Goal: Task Accomplishment & Management: Complete application form

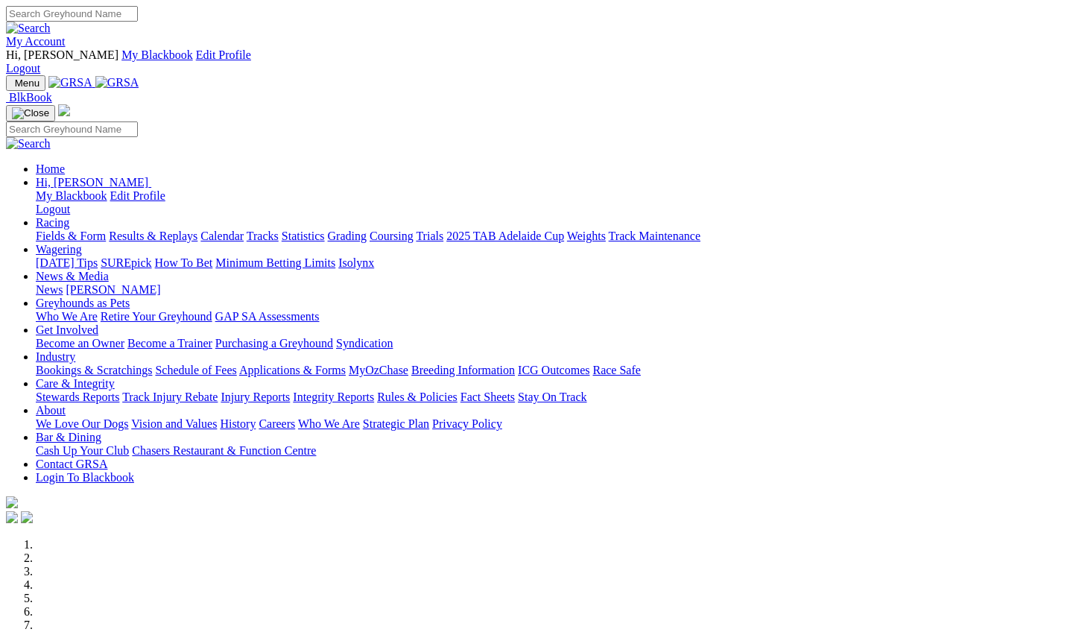
click at [152, 363] on link "Bookings & Scratchings" at bounding box center [94, 369] width 116 height 13
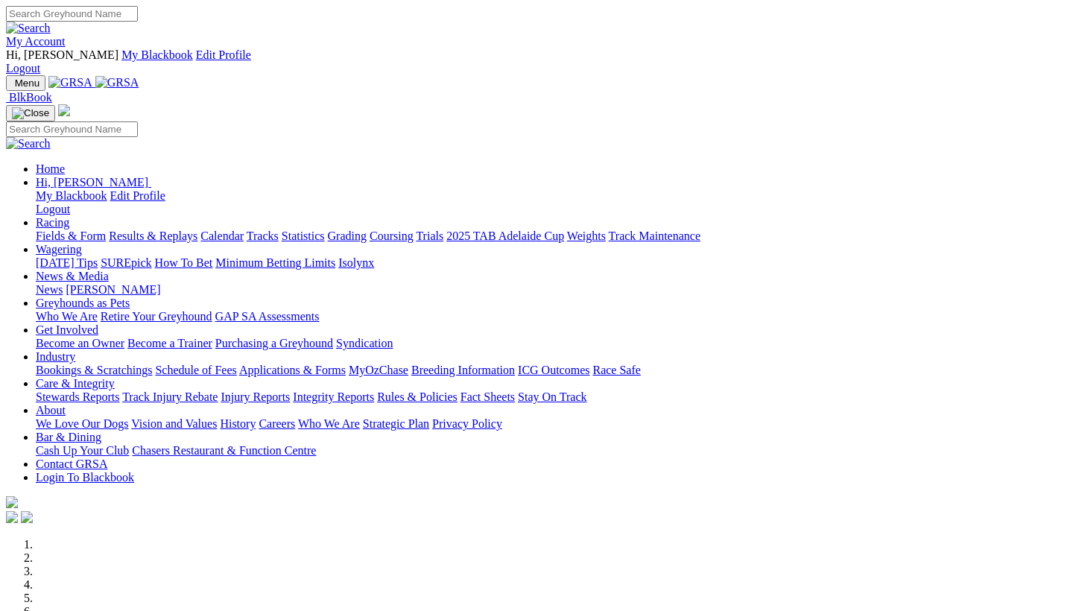
click at [69, 216] on link "Racing" at bounding box center [53, 222] width 34 height 13
click at [244, 229] on link "Calendar" at bounding box center [221, 235] width 43 height 13
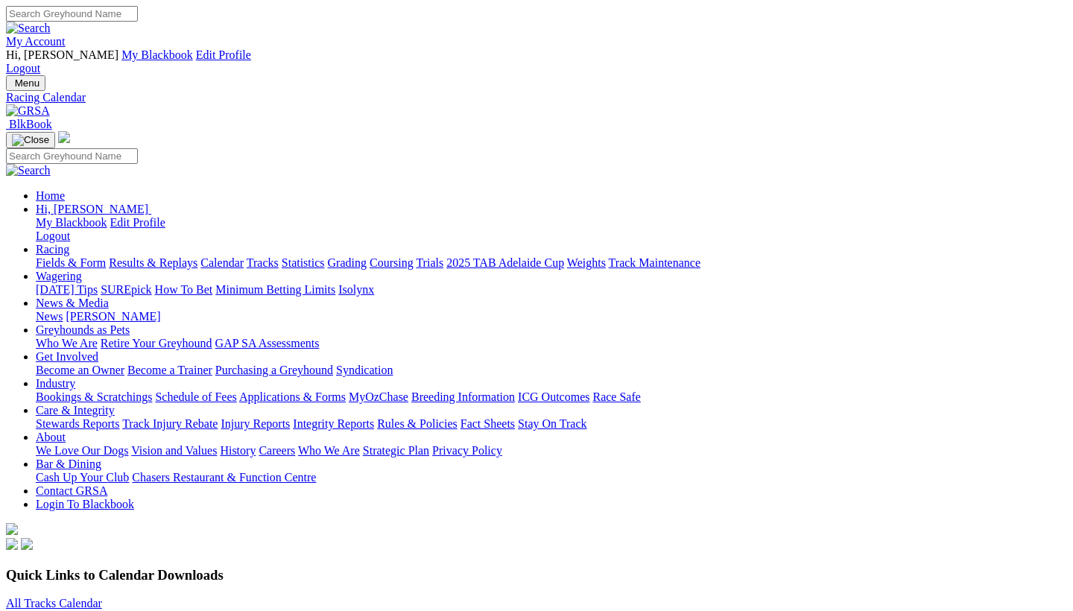
click at [102, 597] on link "All Tracks Calendar" at bounding box center [54, 603] width 96 height 13
